Goal: Communication & Community: Answer question/provide support

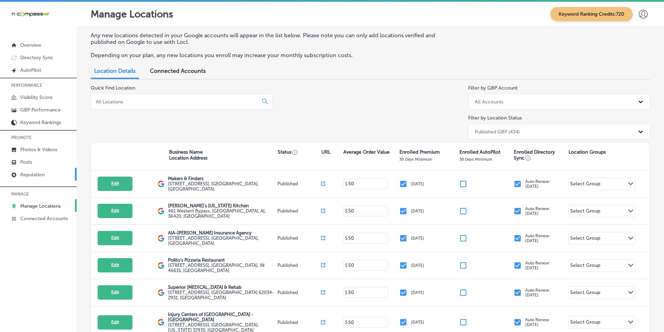
click at [44, 175] on p "Reputation" at bounding box center [32, 175] width 24 height 6
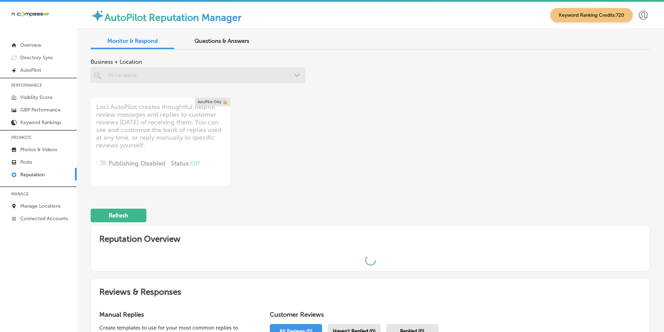
scroll to position [154, 0]
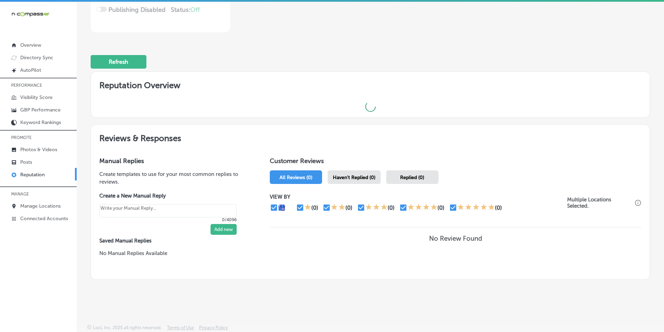
click at [355, 178] on span "Haven't Replied (0)" at bounding box center [354, 178] width 43 height 6
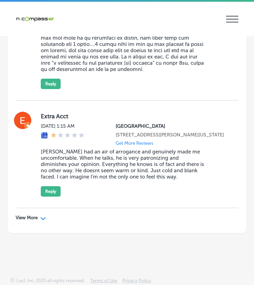
scroll to position [2799, 0]
click at [43, 217] on div "Path Created with Sketch." at bounding box center [43, 218] width 6 height 6
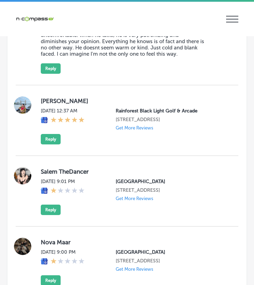
scroll to position [2904, 0]
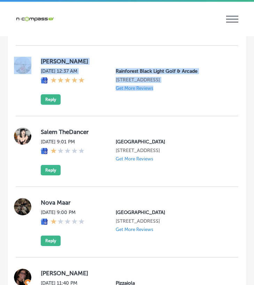
drag, startPoint x: 42, startPoint y: 120, endPoint x: 180, endPoint y: 153, distance: 142.6
click at [180, 105] on div "shruti [PERSON_NAME] [DATE] 12:37 AM Rainforest Black Light Golf & Arcade 11394…" at bounding box center [127, 81] width 223 height 48
copy div "shruti [PERSON_NAME] [DATE] 12:37 AM [GEOGRAPHIC_DATA] 11394 US-[GEOGRAPHIC_DAT…"
click at [53, 105] on button "Reply" at bounding box center [51, 99] width 20 height 10
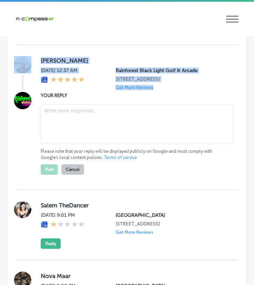
scroll to position [2903, 0]
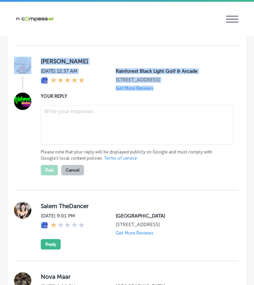
type textarea "x"
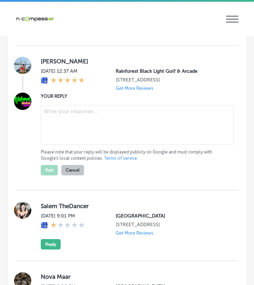
click at [61, 145] on textarea at bounding box center [137, 125] width 193 height 40
paste textarea "Thank you for your review, [PERSON_NAME]! We appreciate your feedback, and we’r…"
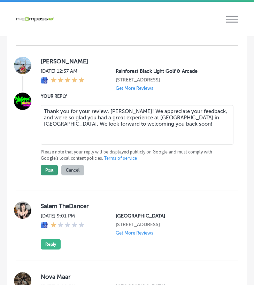
type textarea "Thank you for your review, [PERSON_NAME]! We appreciate your feedback, and we’r…"
click at [53, 176] on button "Post" at bounding box center [49, 170] width 17 height 10
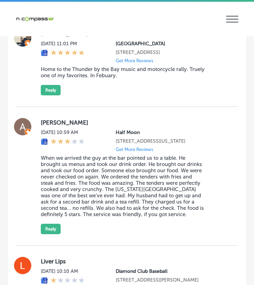
scroll to position [3182, 0]
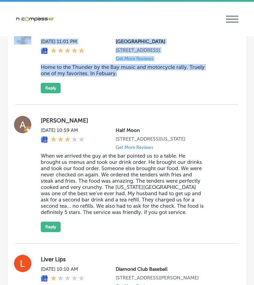
drag, startPoint x: 35, startPoint y: 84, endPoint x: 156, endPoint y: 133, distance: 130.8
click at [156, 105] on div "[PERSON_NAME][DATE] 11:01 PM [GEOGRAPHIC_DATA] [STREET_ADDRESS] Get More Review…" at bounding box center [127, 60] width 223 height 89
copy div "[PERSON_NAME][DATE] 11:01 PM [GEOGRAPHIC_DATA] [STREET_ADDRESS] Get More Review…"
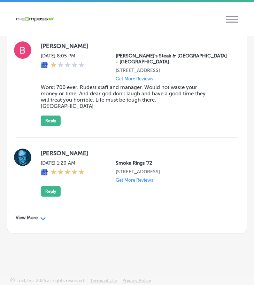
scroll to position [4854, 0]
click at [42, 221] on polygon at bounding box center [42, 218] width 5 height 3
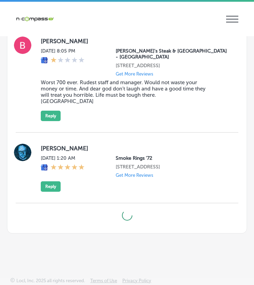
type textarea "x"
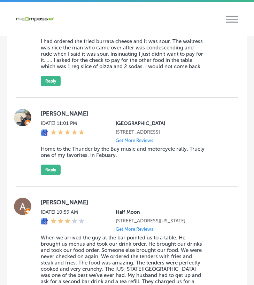
scroll to position [3112, 0]
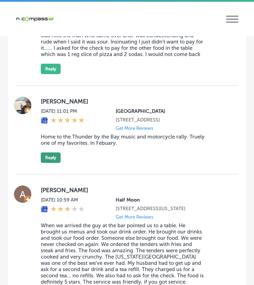
click at [51, 163] on button "Reply" at bounding box center [51, 158] width 20 height 10
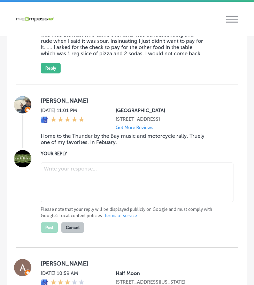
scroll to position [3111, 0]
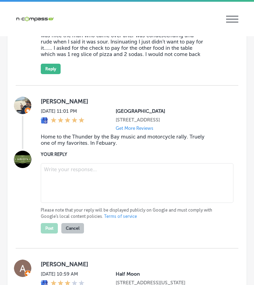
click at [60, 203] on textarea at bounding box center [137, 183] width 193 height 40
paste textarea "Thank you for your review, [PERSON_NAME]! We're thrilled to hear that you love …"
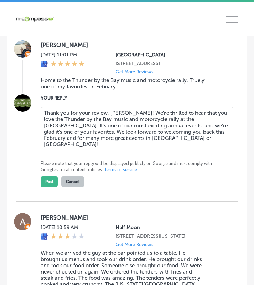
scroll to position [3181, 0]
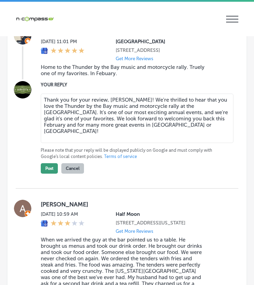
type textarea "Thank you for your review, [PERSON_NAME]! We're thrilled to hear that you love …"
click at [49, 174] on button "Post" at bounding box center [49, 168] width 17 height 10
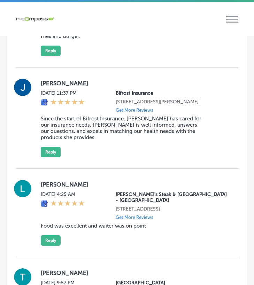
scroll to position [5655, 0]
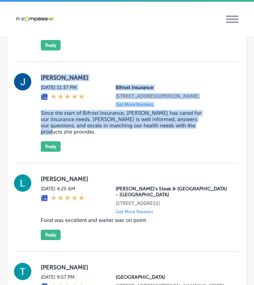
drag, startPoint x: 36, startPoint y: 131, endPoint x: 203, endPoint y: 201, distance: 180.7
click at [203, 152] on div "[PERSON_NAME] [DATE] 11:37 PM Bifrost Insurance [STREET_ADDRESS][PERSON_NAME] G…" at bounding box center [127, 112] width 223 height 79
copy div "[PERSON_NAME] [DATE] 11:37 PM Bifrost Insurance [STREET_ADDRESS][PERSON_NAME] G…"
click at [219, 51] on div "[PERSON_NAME] [DATE] 10:16 PM Munchies Burgers GJ [STREET_ADDRESS] Get More Rev…" at bounding box center [134, 14] width 186 height 72
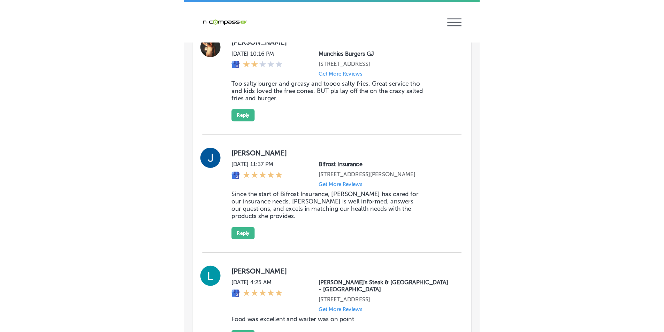
scroll to position [5585, 0]
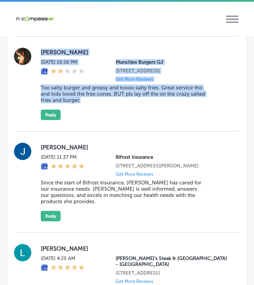
drag, startPoint x: 85, startPoint y: 129, endPoint x: 176, endPoint y: 163, distance: 97.1
click at [176, 132] on div "[PERSON_NAME] [DATE] 10:16 PM Munchies Burgers GJ [STREET_ADDRESS] Get More Rev…" at bounding box center [127, 84] width 223 height 95
copy div "[PERSON_NAME] [DATE] 10:16 PM Munchies Burgers GJ [STREET_ADDRESS] Get More Rev…"
click at [193, 132] on div "[PERSON_NAME] [DATE] 10:16 PM Munchies Burgers GJ [STREET_ADDRESS] Get More Rev…" at bounding box center [127, 84] width 223 height 95
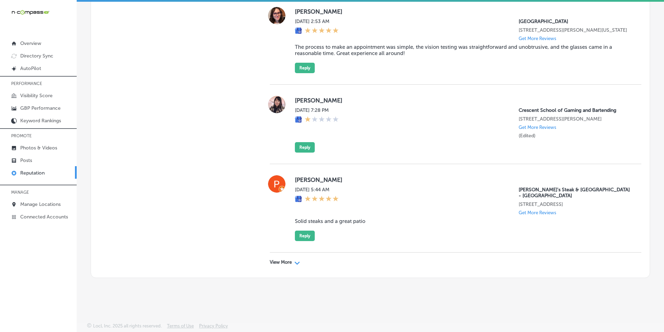
scroll to position [5629, 0]
click at [296, 261] on div "Path Created with Sketch." at bounding box center [297, 263] width 6 height 6
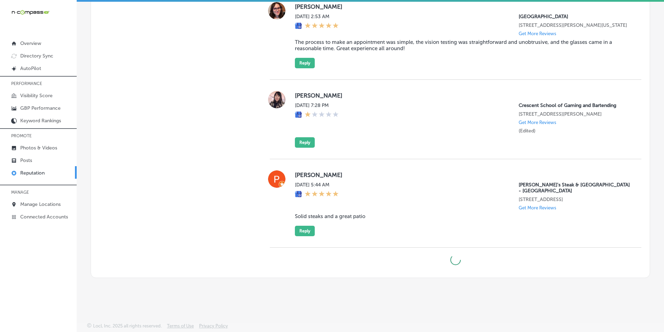
scroll to position [5634, 0]
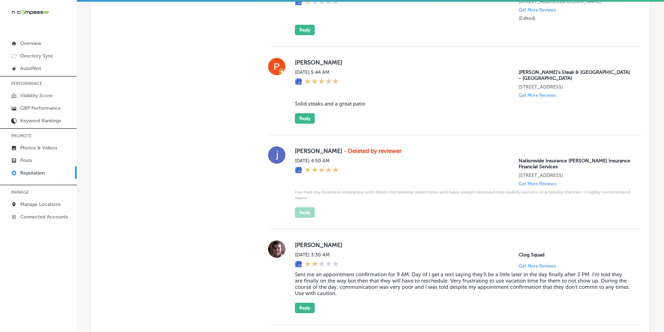
type textarea "x"
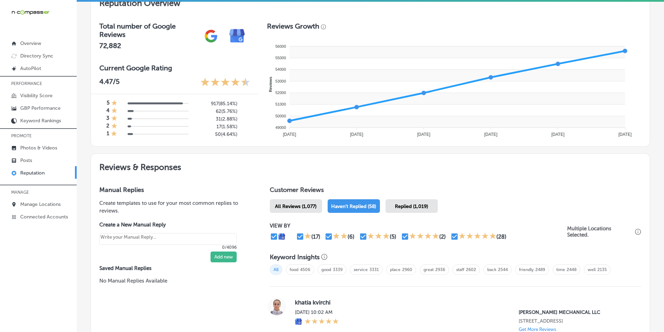
scroll to position [232, 0]
